Goal: Information Seeking & Learning: Learn about a topic

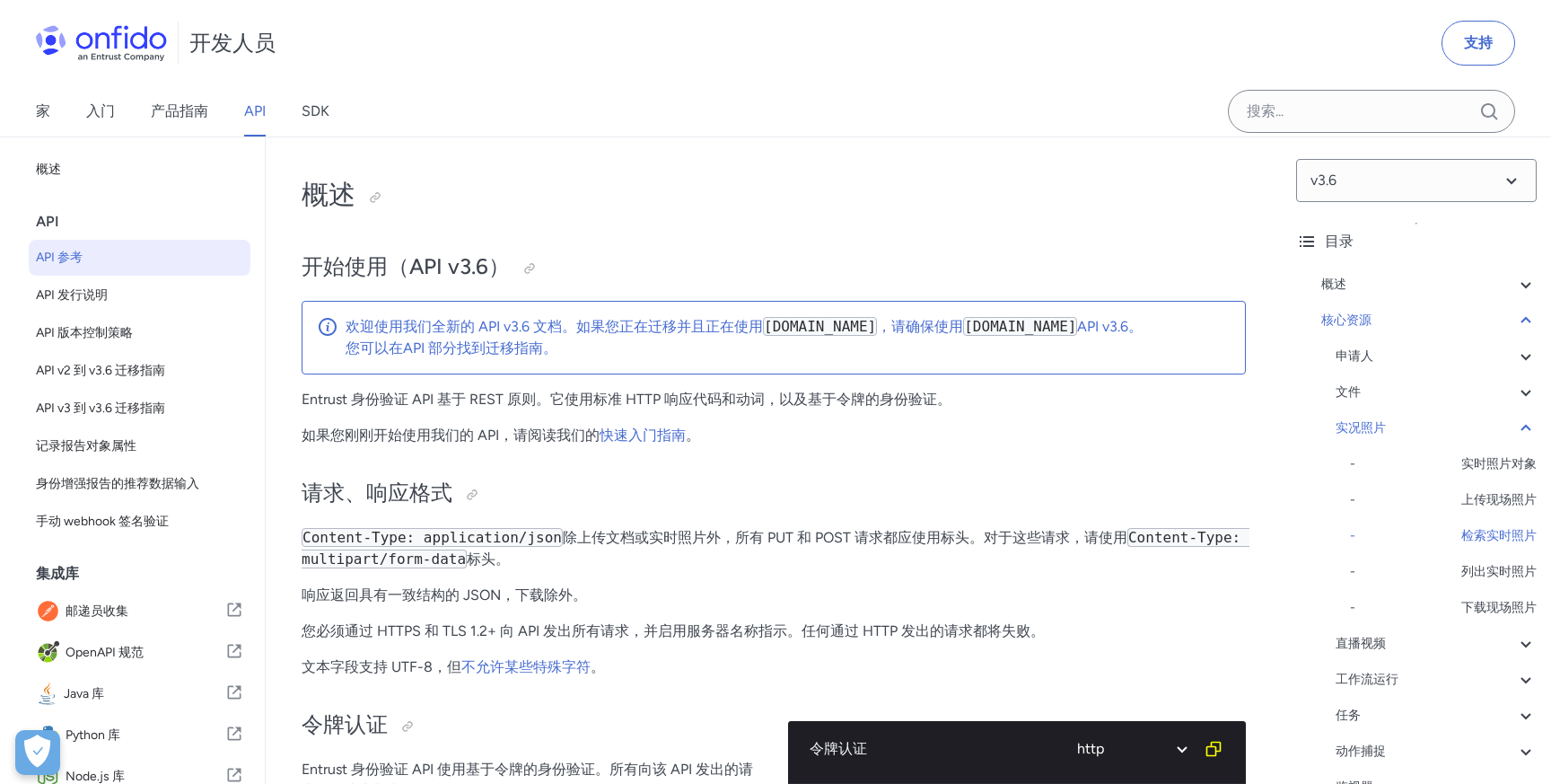
select select "http"
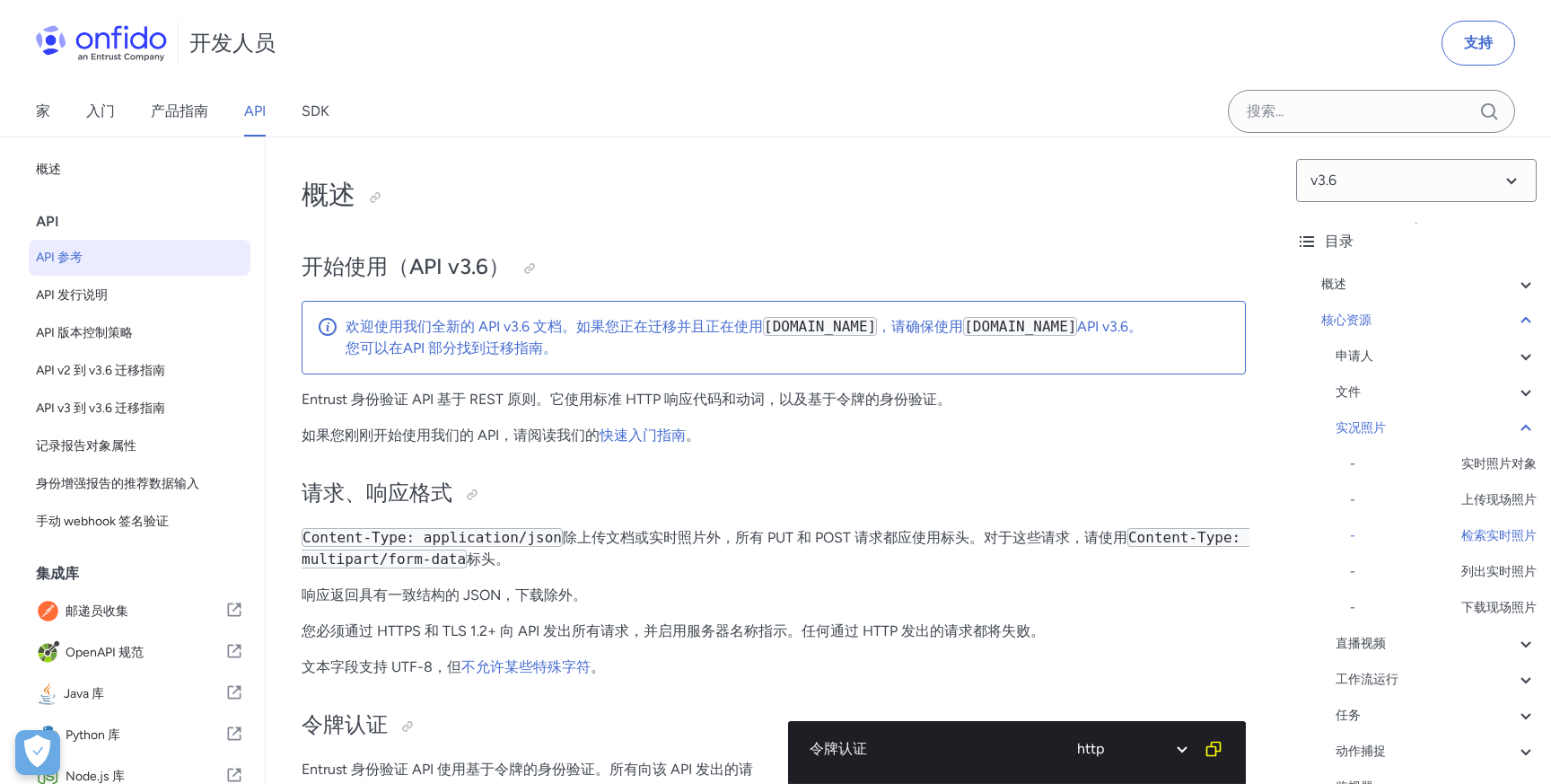
select select "http"
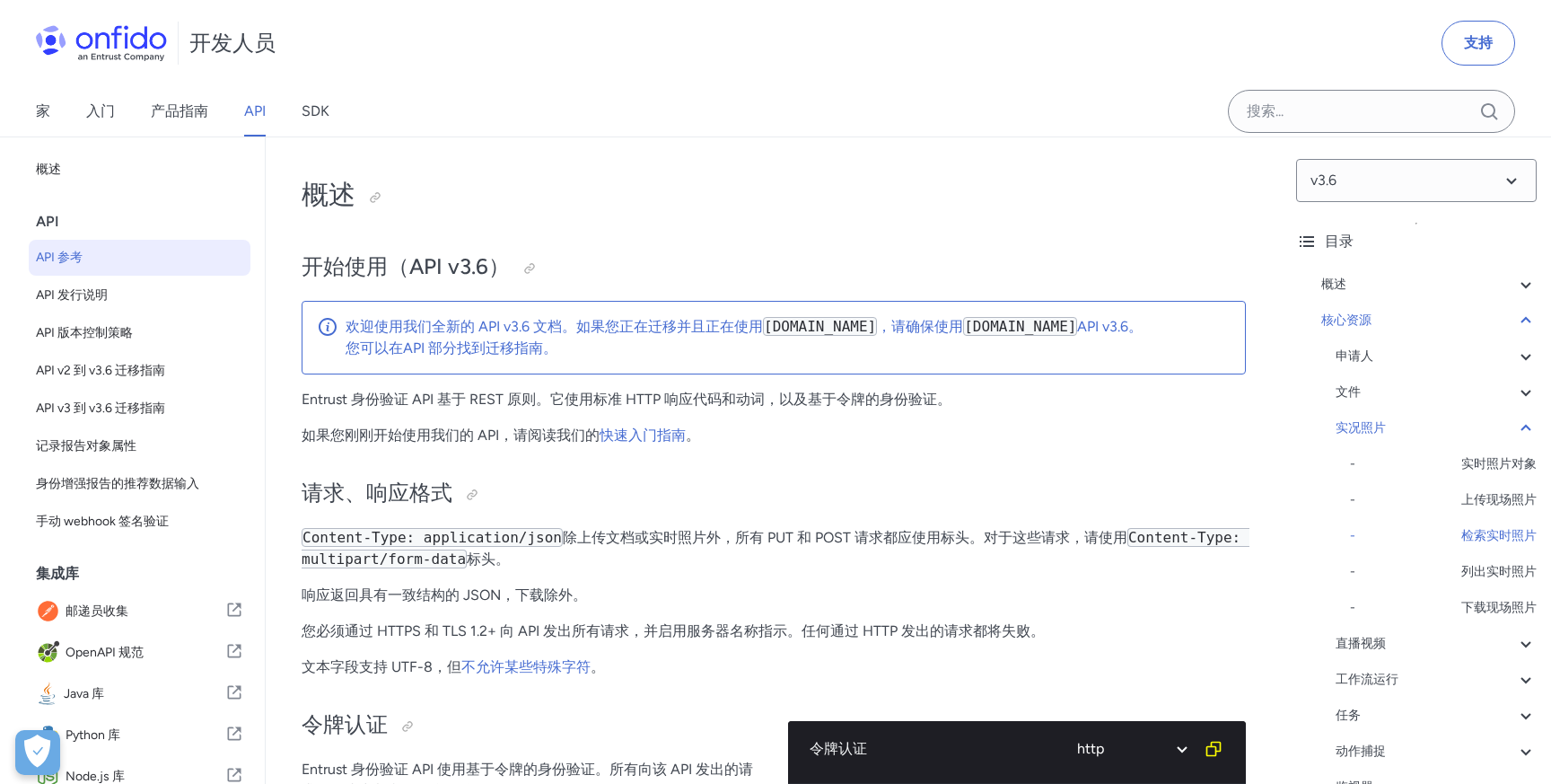
select select "http"
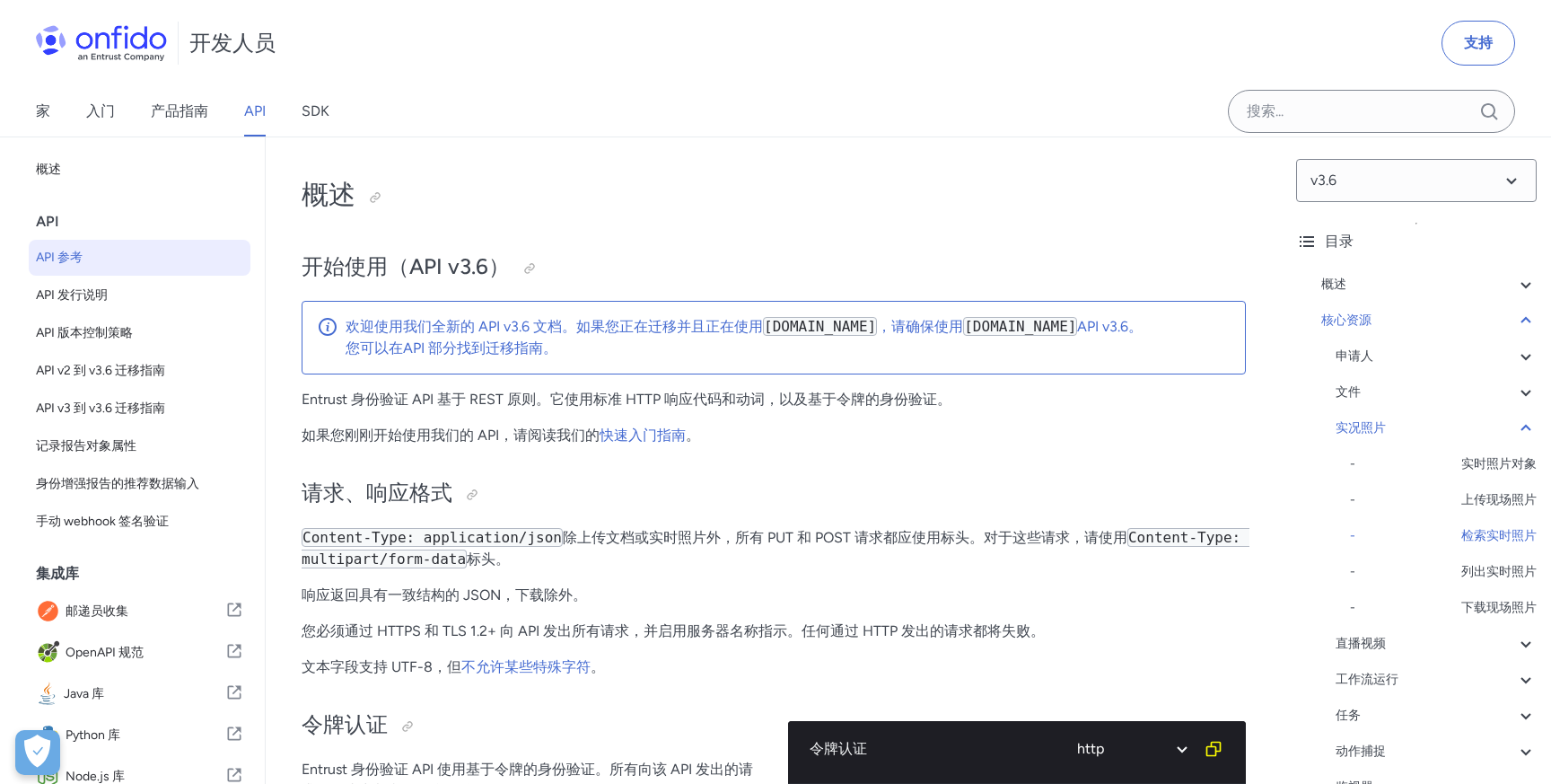
select select "http"
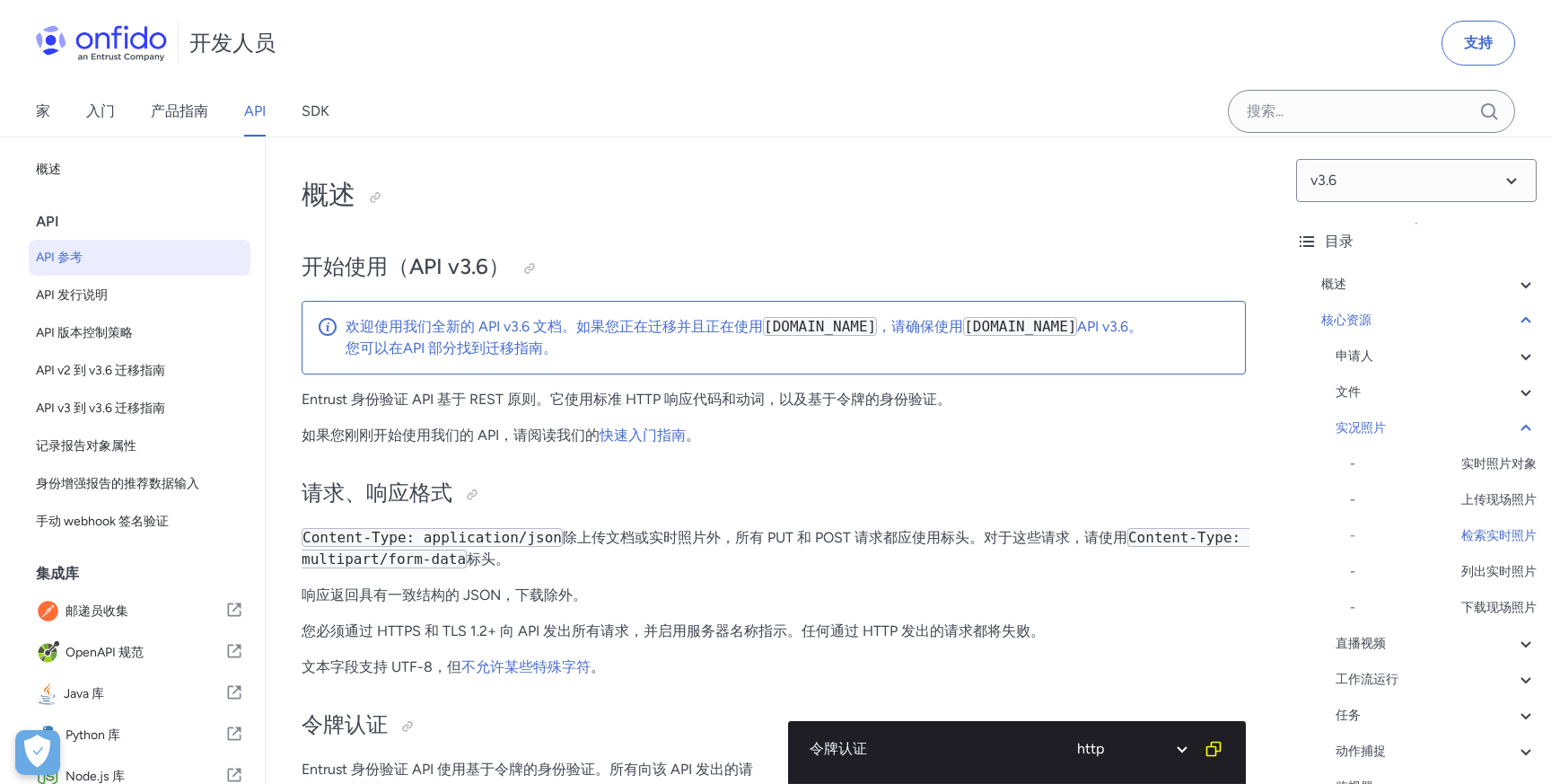
select select "http"
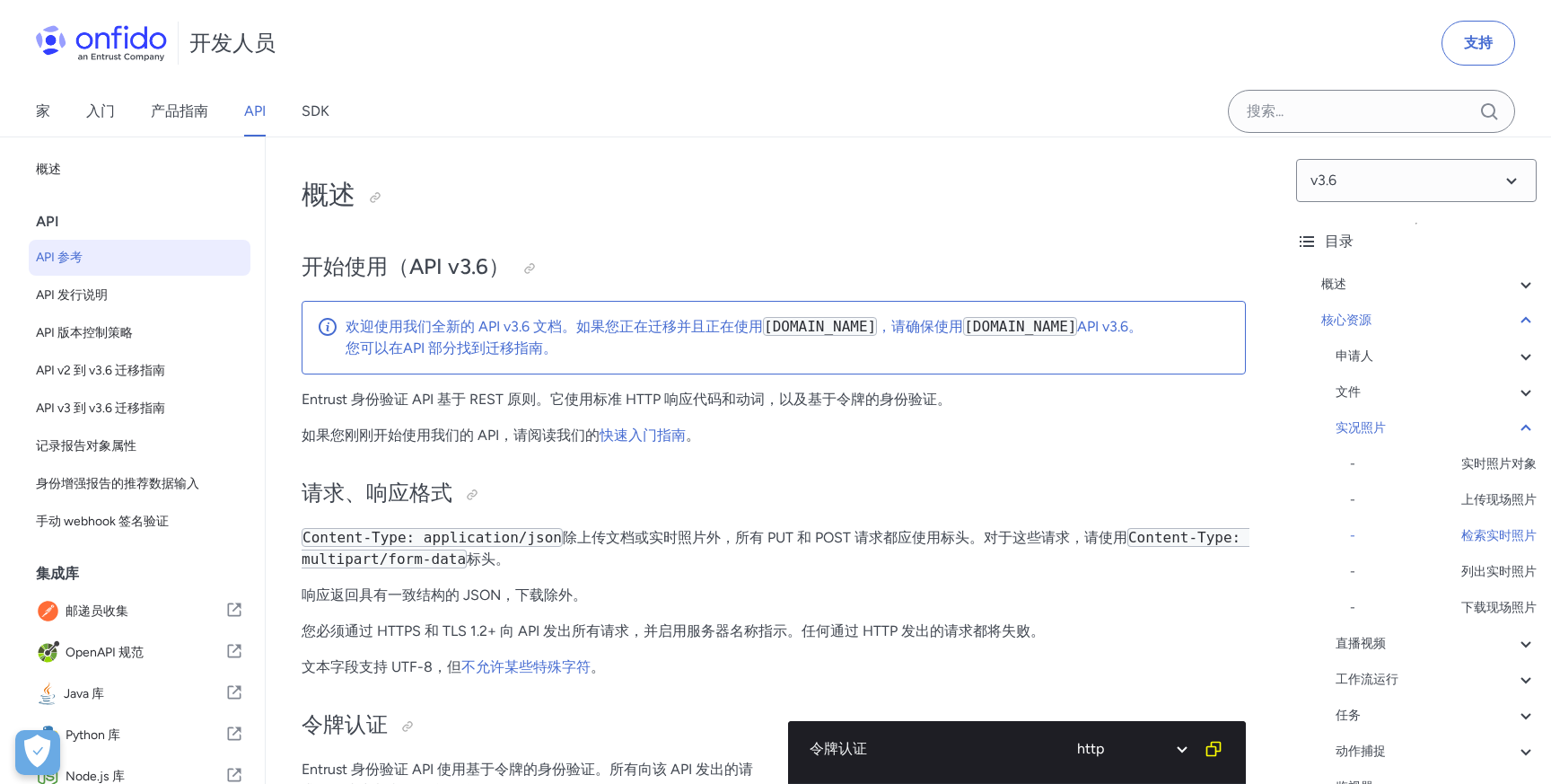
select select "http"
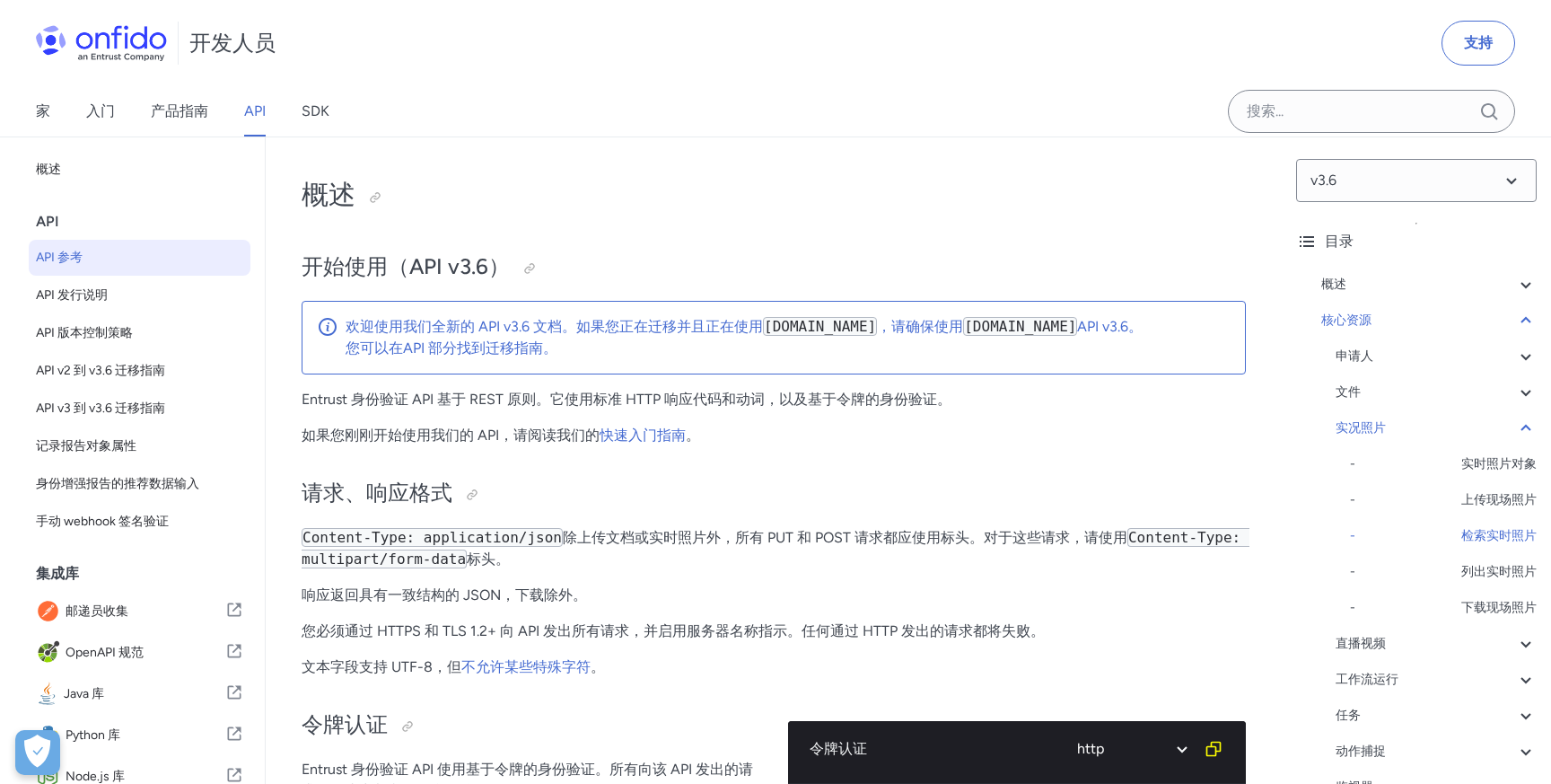
select select "http"
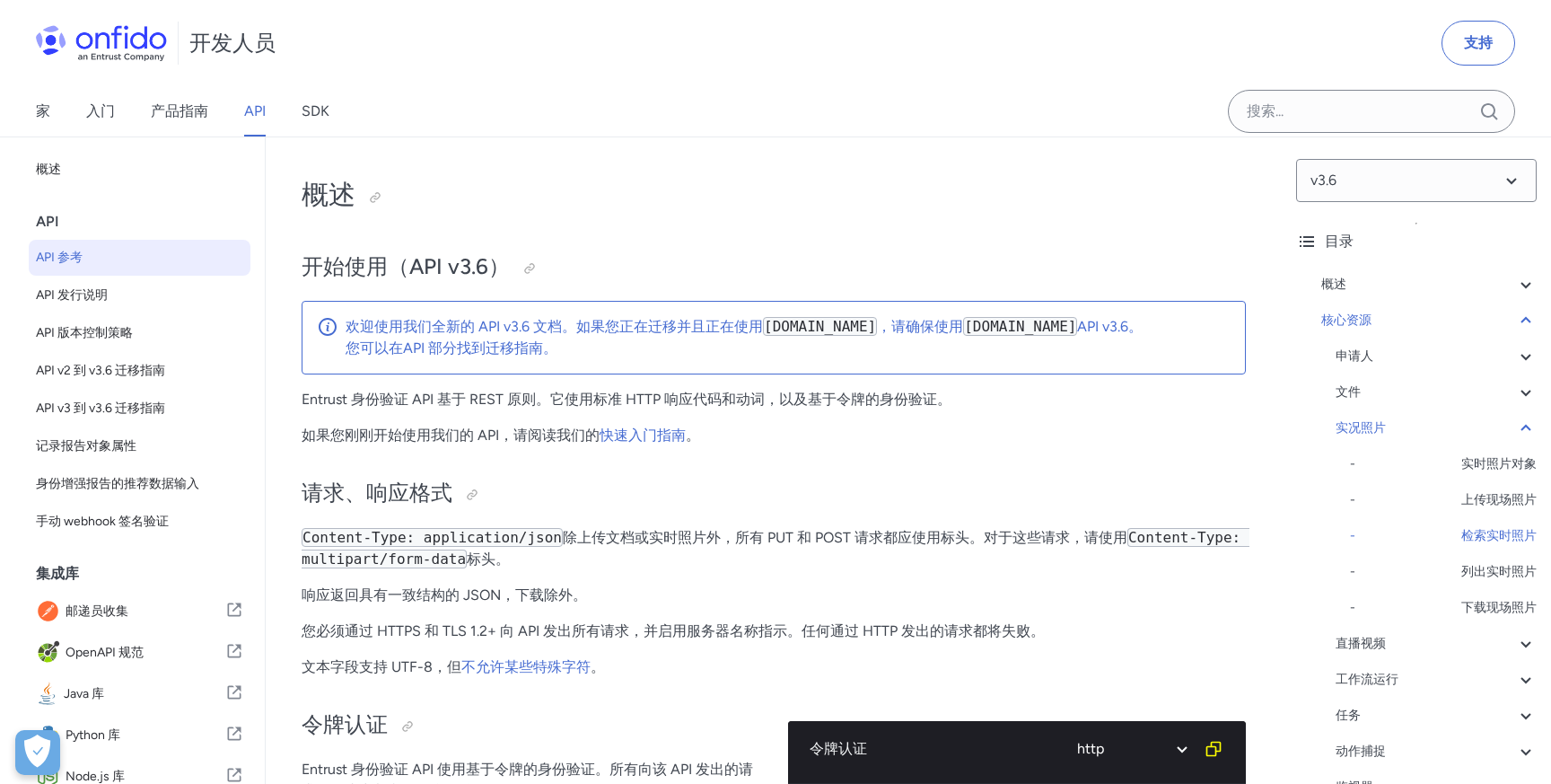
select select "http"
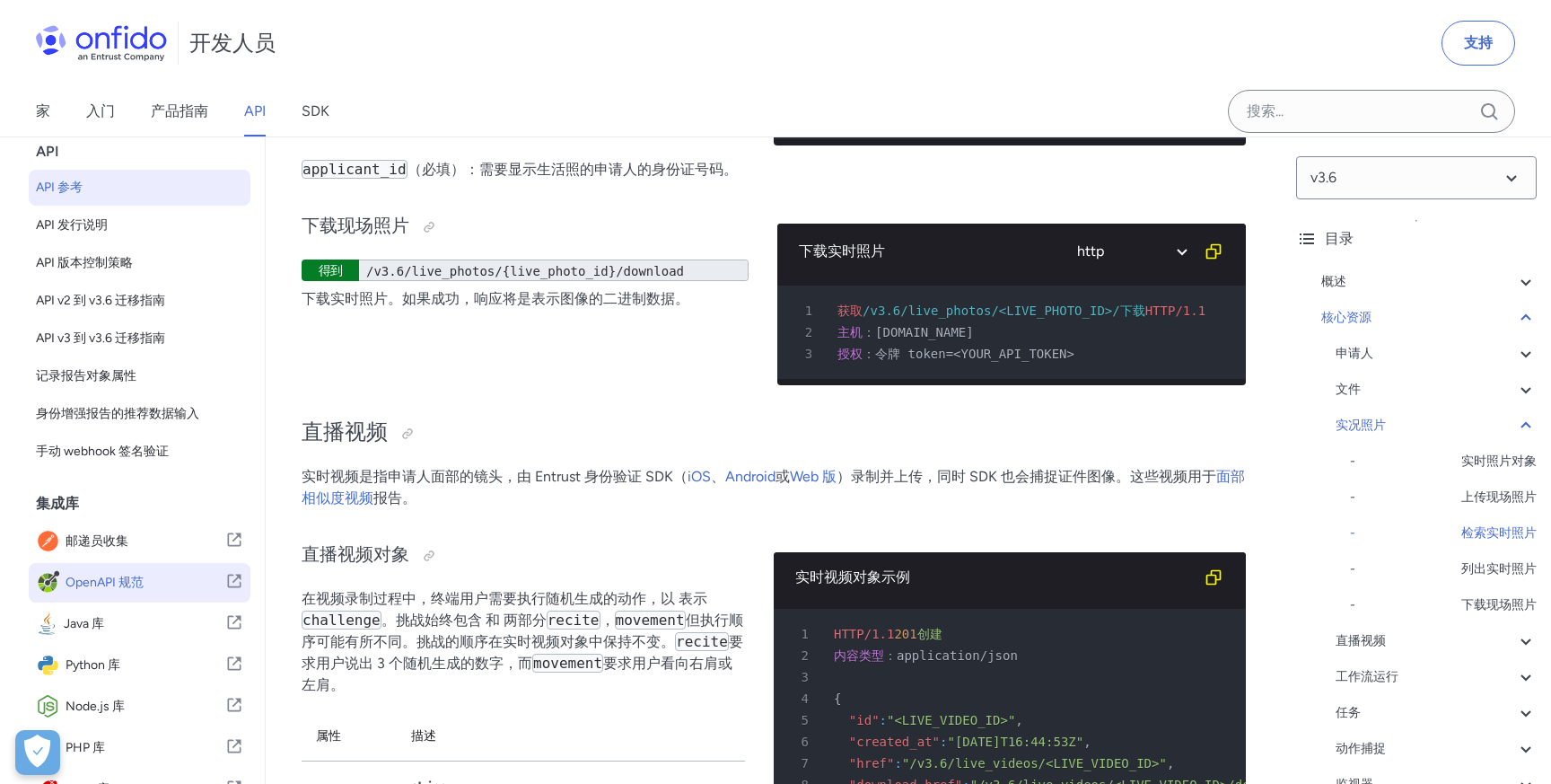
scroll to position [182, 0]
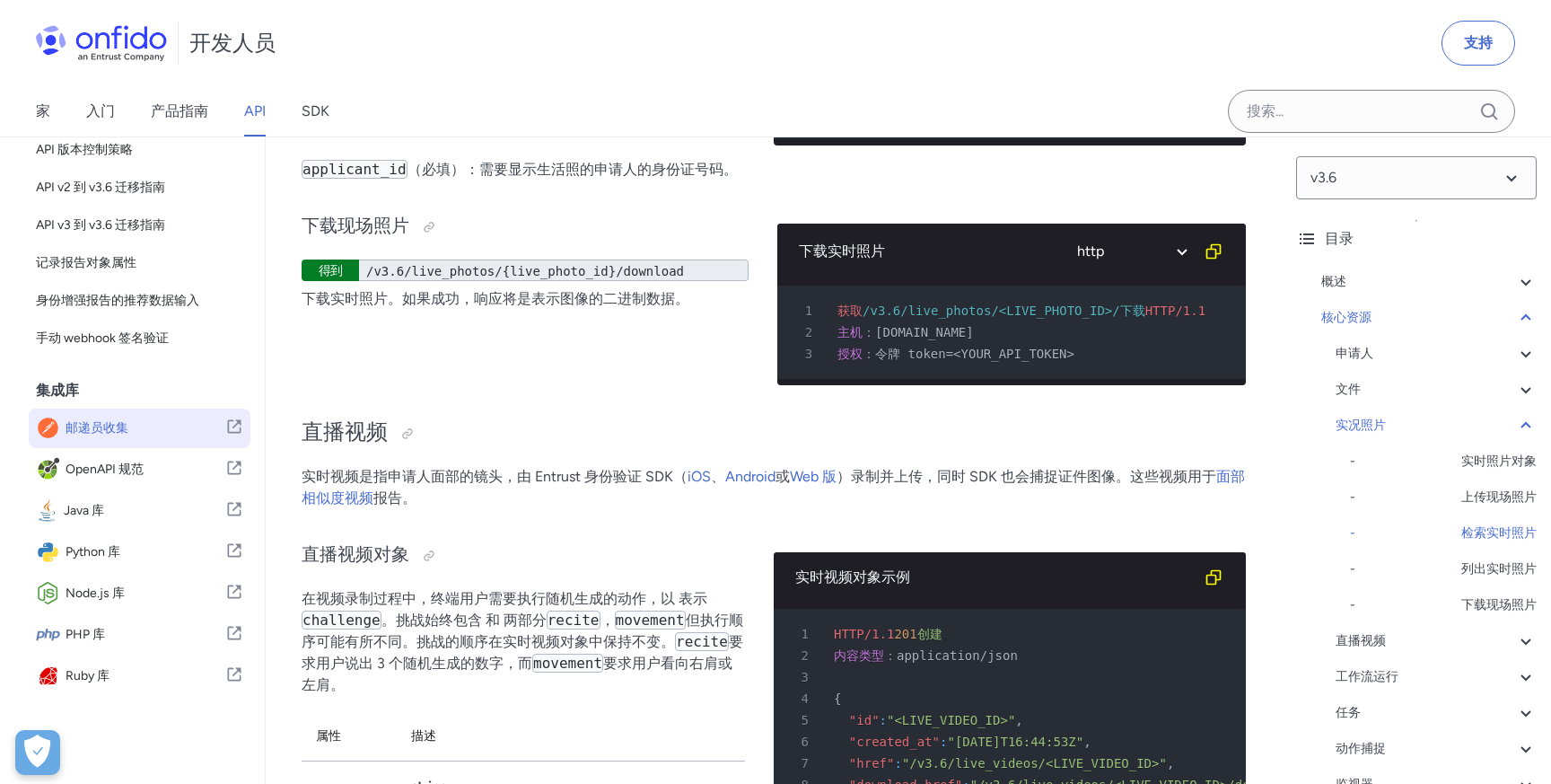
click at [158, 430] on span "邮递员收集" at bounding box center [145, 428] width 159 height 25
